Goal: Information Seeking & Learning: Learn about a topic

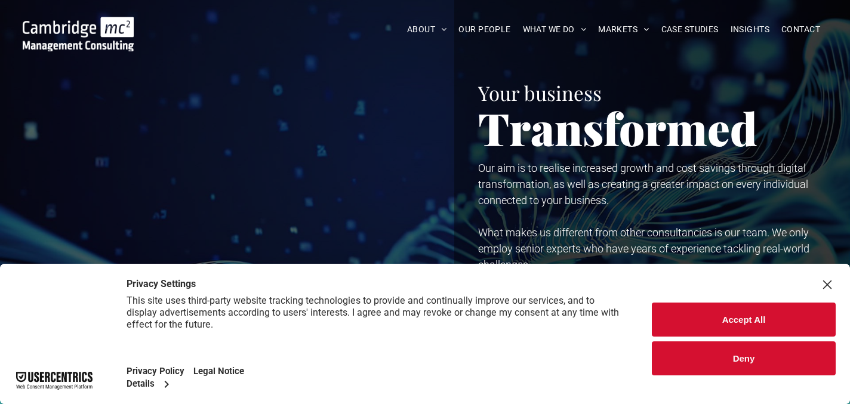
click at [735, 312] on button "Accept All" at bounding box center [744, 320] width 184 height 34
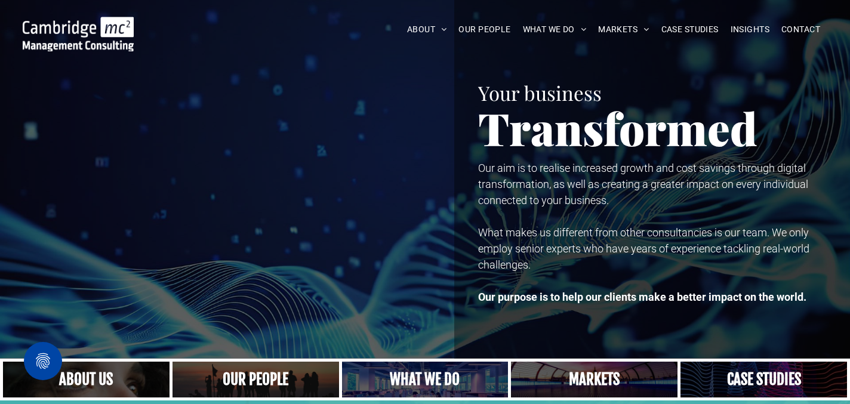
click at [645, 49] on link "BUSINESS STRATEGY SERVICES" at bounding box center [679, 48] width 153 height 30
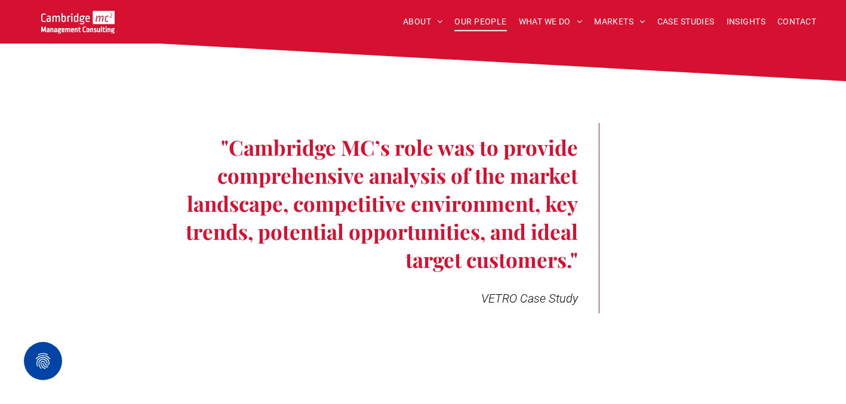
scroll to position [3327, 0]
